Goal: Find specific page/section: Find specific page/section

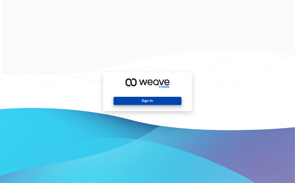
click at [164, 98] on button "Sign In" at bounding box center [148, 101] width 68 height 8
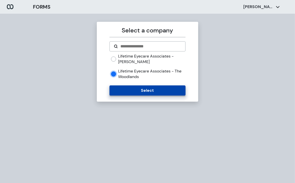
click at [124, 89] on button "Select" at bounding box center [148, 90] width 76 height 10
